Goal: Task Accomplishment & Management: Manage account settings

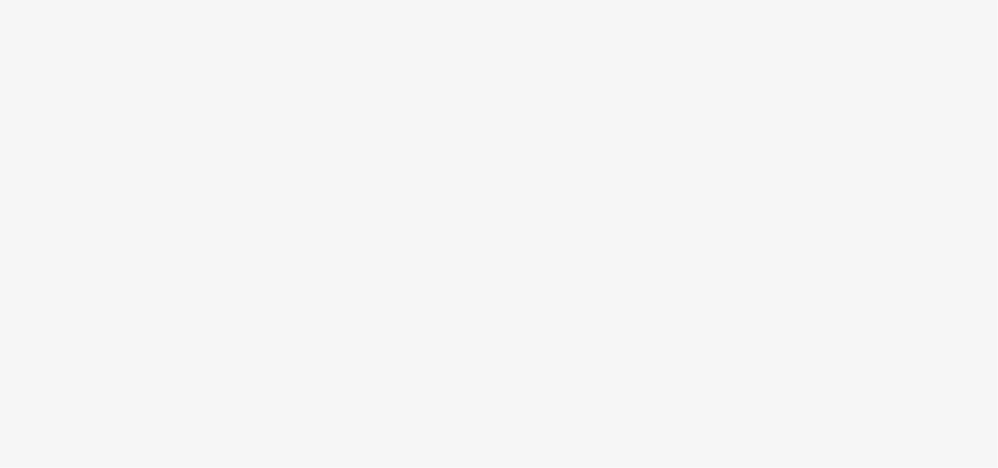
click at [163, 262] on body at bounding box center [499, 234] width 998 height 468
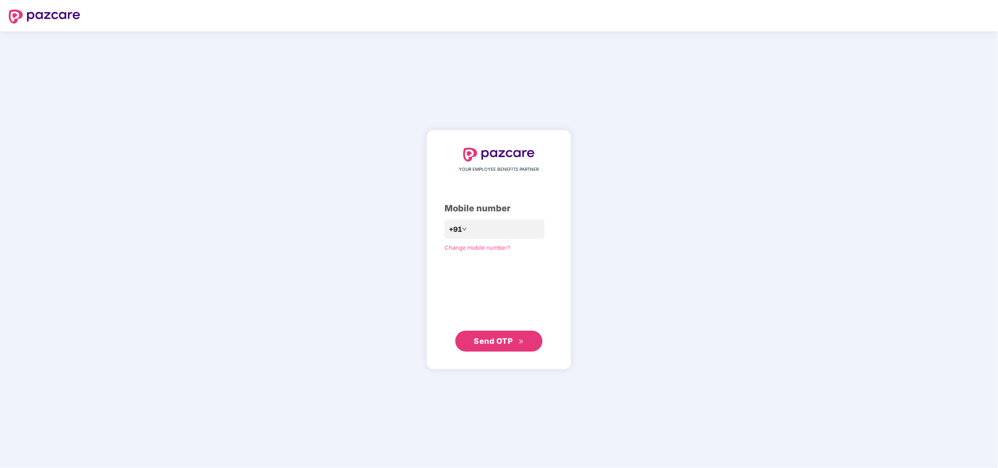
click at [613, 140] on div "YOUR EMPLOYEE BENEFITS PARTNER Mobile number +91 Change mobile number? Send OTP" at bounding box center [499, 249] width 998 height 437
click at [535, 234] on input "number" at bounding box center [504, 229] width 71 height 14
type input "**********"
click at [477, 350] on button "Send OTP" at bounding box center [499, 341] width 87 height 21
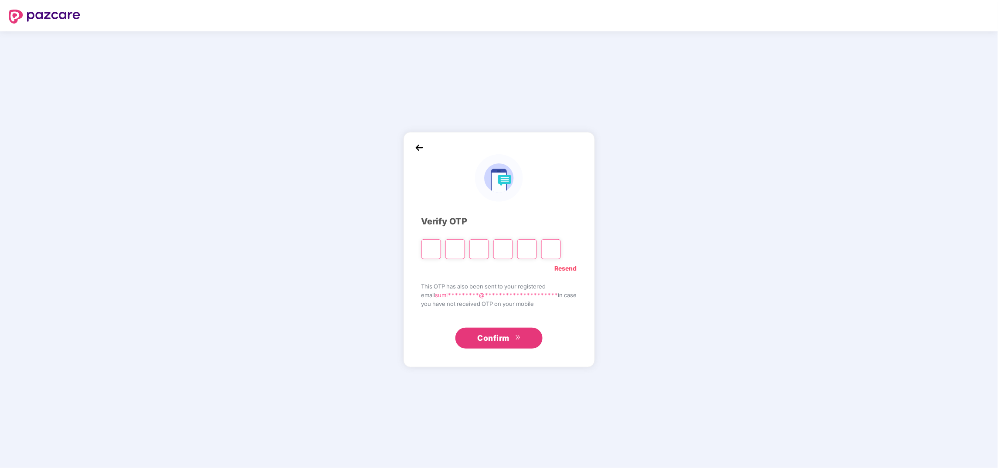
click at [425, 253] on input "Please enter verification code. Digit 1" at bounding box center [432, 249] width 20 height 20
click at [430, 249] on input "Please enter verification code. Digit 1" at bounding box center [432, 249] width 20 height 20
type input "*"
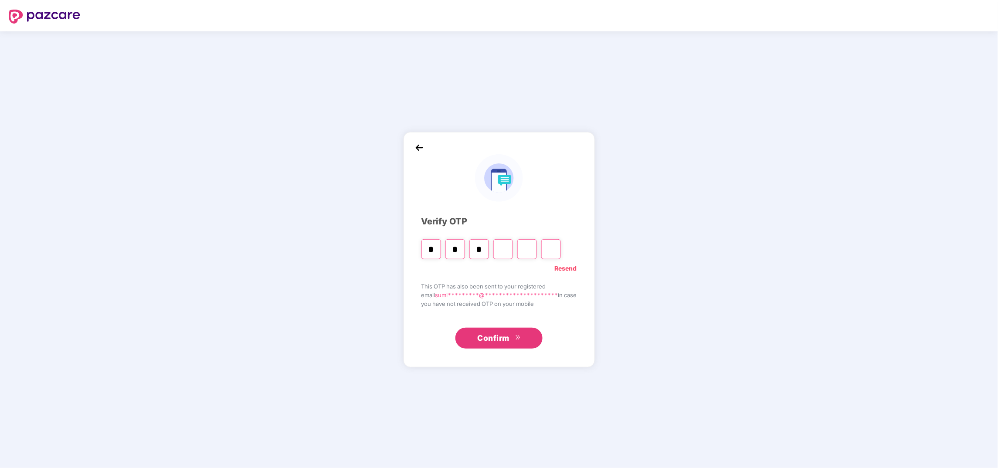
type input "*"
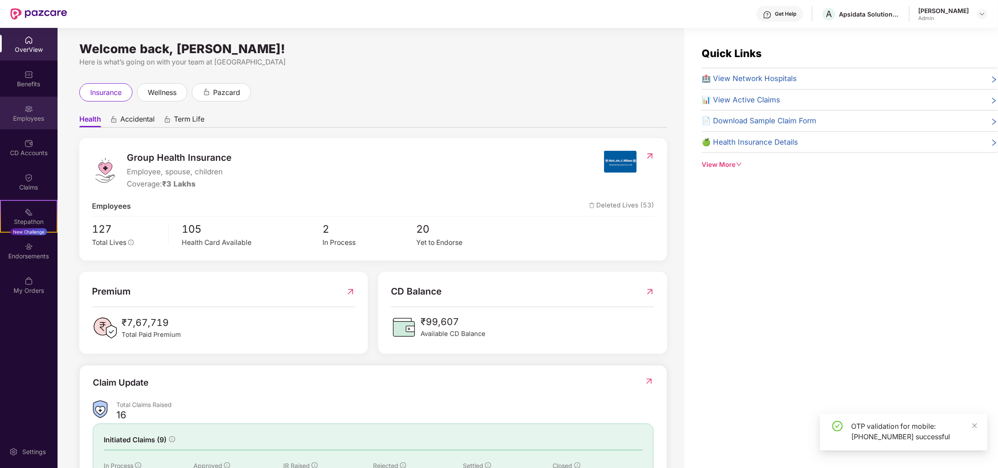
click at [20, 114] on div "Employees" at bounding box center [29, 118] width 58 height 9
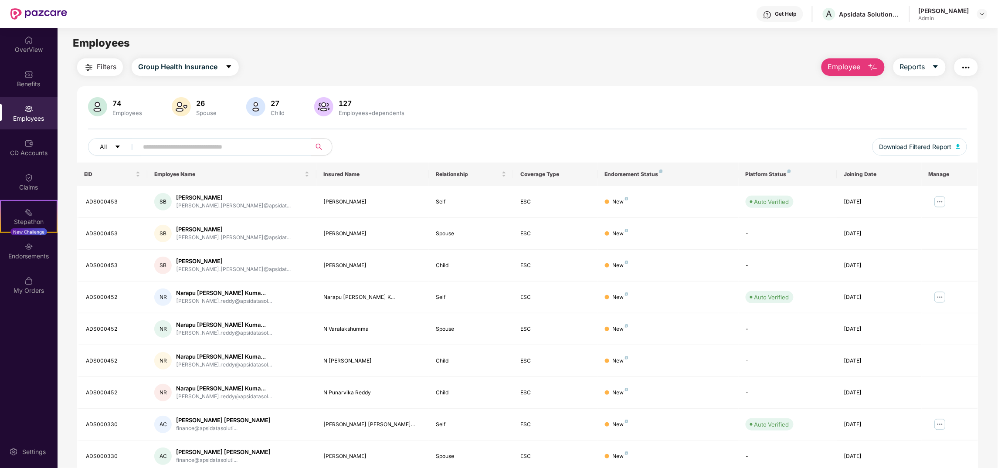
click at [292, 146] on input "text" at bounding box center [221, 146] width 156 height 13
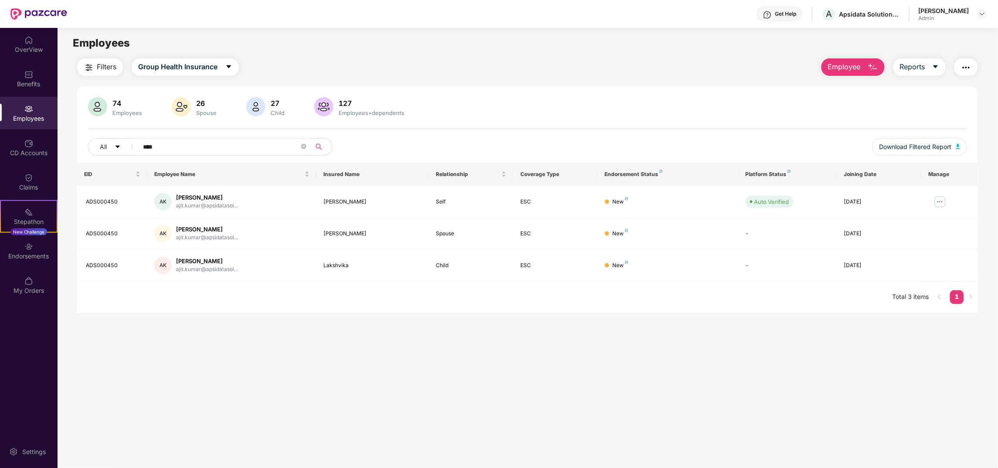
type input "****"
click at [307, 370] on main "Employees Filters Group Health Insurance Employee Reports 74 Employees 26 Spous…" at bounding box center [528, 262] width 940 height 468
click at [938, 200] on img at bounding box center [940, 202] width 14 height 14
click at [905, 227] on div "Manage Employee & Dependents" at bounding box center [886, 224] width 99 height 10
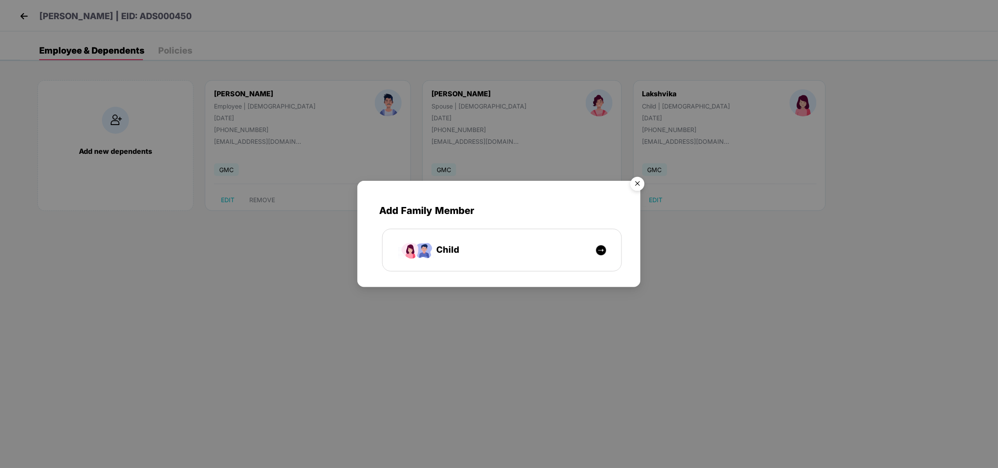
click at [639, 182] on img "Close" at bounding box center [637, 185] width 24 height 24
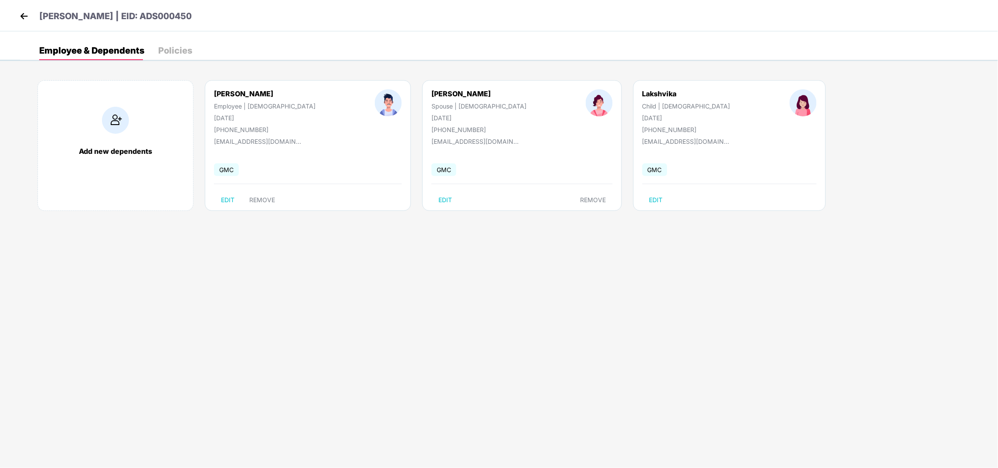
click at [610, 288] on body "[PERSON_NAME] | EID: ADS000450 Employee & Dependents Policies Add new dependent…" at bounding box center [499, 234] width 998 height 468
